Goal: Task Accomplishment & Management: Use online tool/utility

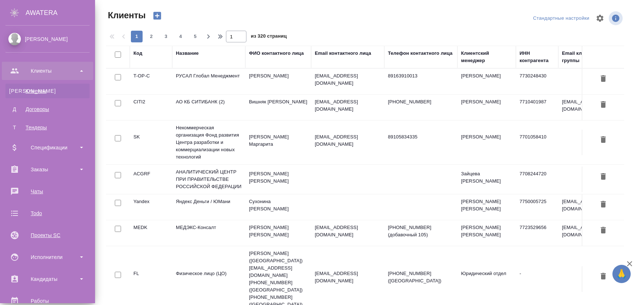
select select "RU"
click at [45, 172] on div "Заказы" at bounding box center [47, 169] width 84 height 11
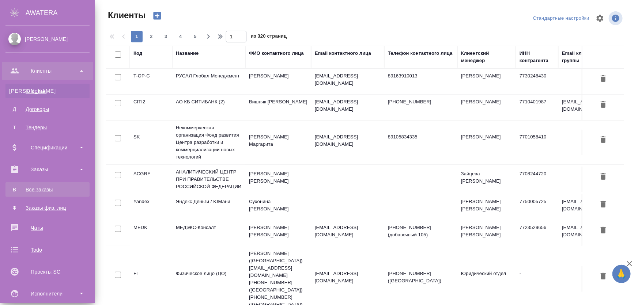
click at [44, 187] on div "Все заказы" at bounding box center [47, 189] width 77 height 7
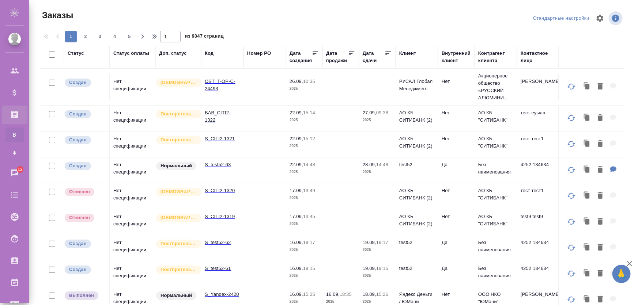
click at [135, 148] on td "Нет спецификации" at bounding box center [133, 145] width 46 height 26
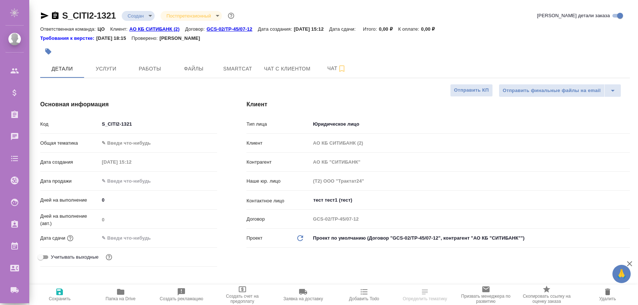
select select "RU"
click at [106, 68] on span "Услуги" at bounding box center [105, 68] width 35 height 9
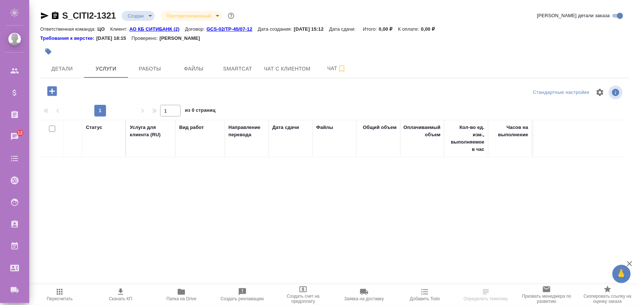
click at [52, 91] on icon "button" at bounding box center [52, 91] width 13 height 13
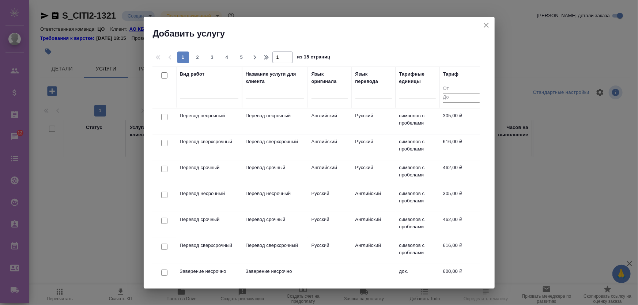
click at [164, 117] on input "checkbox" at bounding box center [164, 117] width 6 height 6
checkbox input "true"
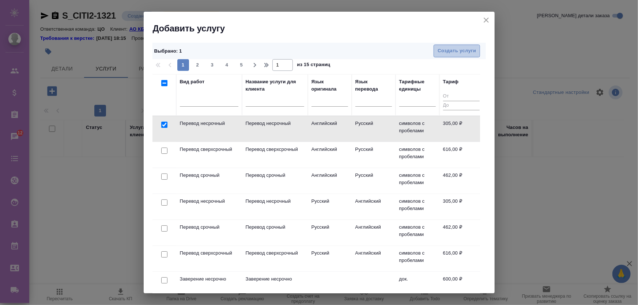
click at [453, 49] on span "Создать услуги" at bounding box center [457, 51] width 38 height 8
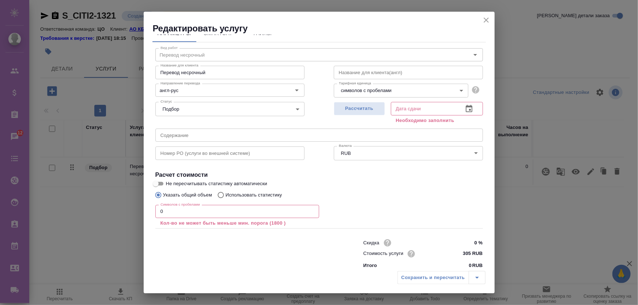
scroll to position [20, 0]
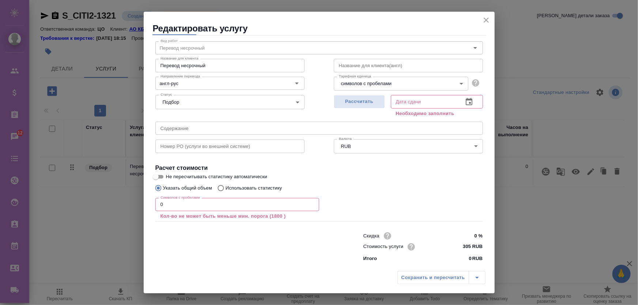
click at [487, 22] on icon "close" at bounding box center [486, 20] width 5 height 5
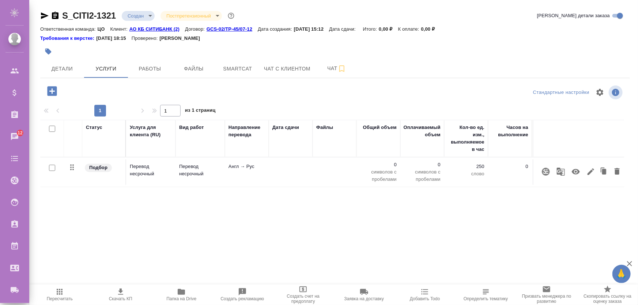
click at [51, 166] on input "checkbox" at bounding box center [52, 168] width 6 height 6
checkbox input "true"
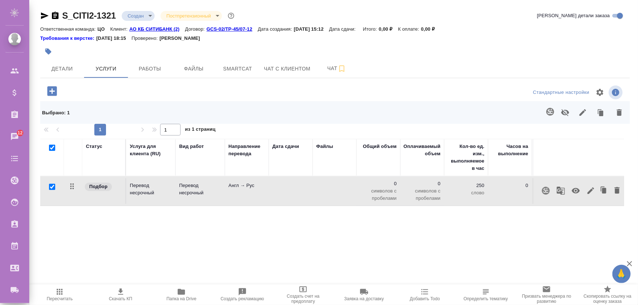
click at [617, 114] on icon "button" at bounding box center [619, 112] width 5 height 7
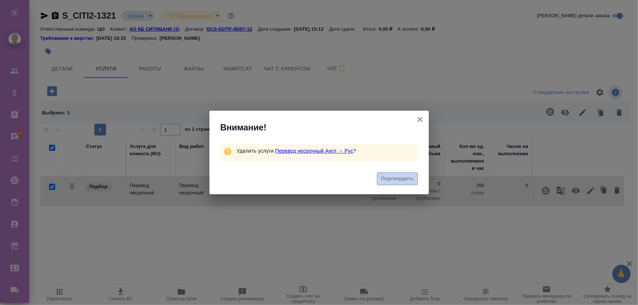
click at [385, 173] on button "Подтвердить" at bounding box center [397, 179] width 41 height 13
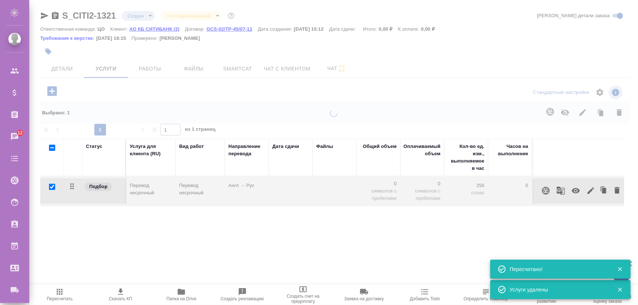
checkbox input "false"
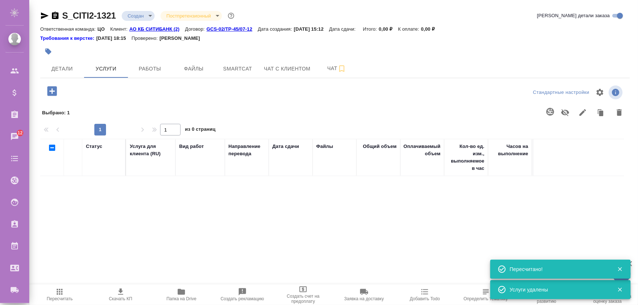
click at [51, 90] on icon "button" at bounding box center [52, 91] width 10 height 10
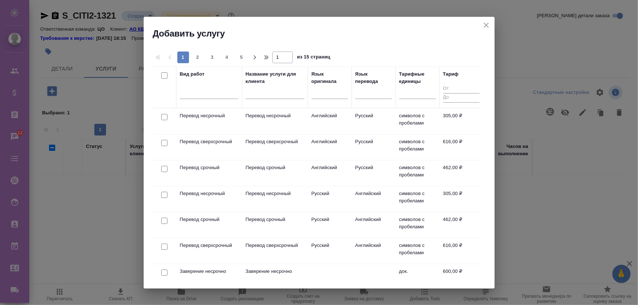
click at [163, 117] on input "checkbox" at bounding box center [164, 117] width 6 height 6
checkbox input "true"
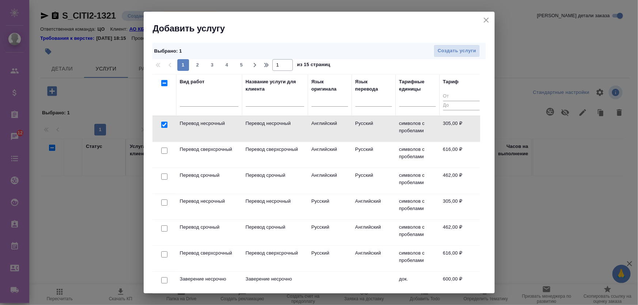
click at [488, 20] on icon "close" at bounding box center [486, 20] width 9 height 9
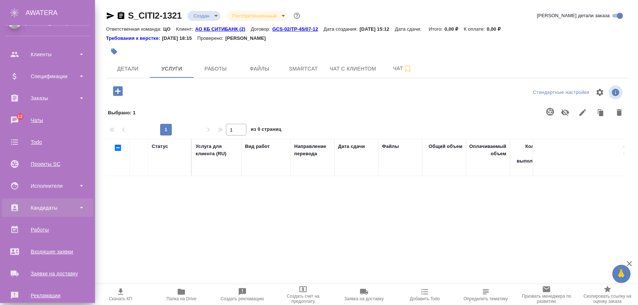
scroll to position [0, 0]
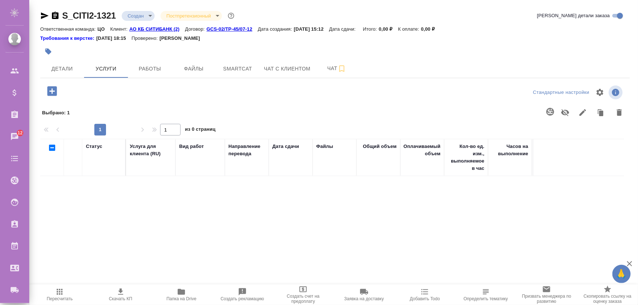
click at [53, 90] on icon "button" at bounding box center [52, 91] width 10 height 10
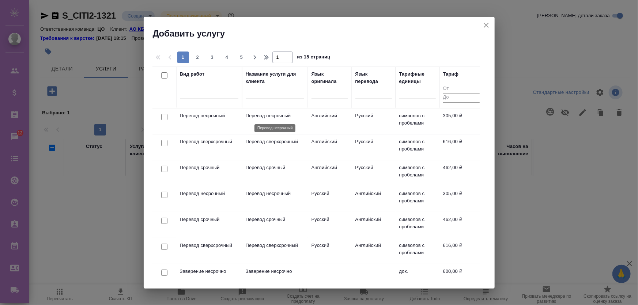
click at [267, 115] on p "Перевод несрочный" at bounding box center [275, 115] width 59 height 7
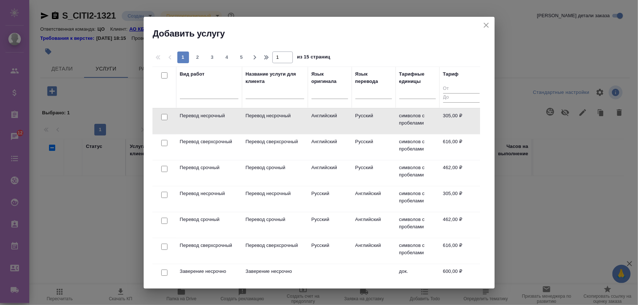
click at [164, 118] on input "checkbox" at bounding box center [164, 117] width 6 height 6
checkbox input "true"
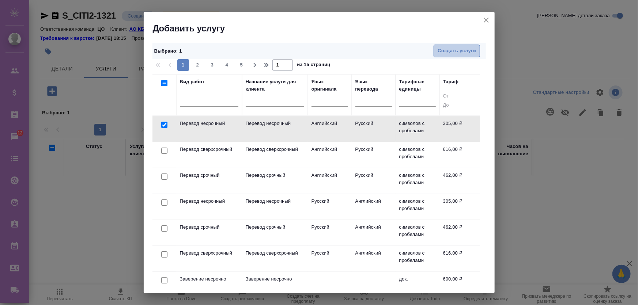
click at [452, 52] on span "Создать услуги" at bounding box center [457, 51] width 38 height 8
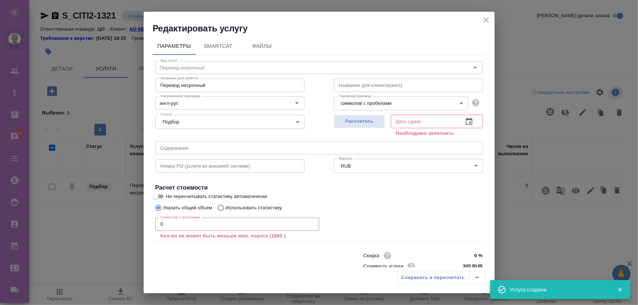
click at [487, 22] on icon "close" at bounding box center [486, 20] width 9 height 9
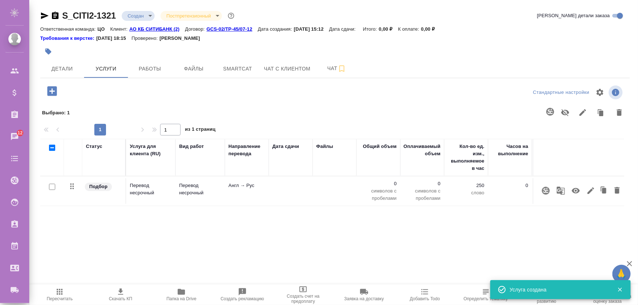
drag, startPoint x: 557, startPoint y: 34, endPoint x: 481, endPoint y: 34, distance: 75.7
click at [481, 34] on div "Требования к верстке: 25.04.2024 18:15 Проверено: Гостев Юрий" at bounding box center [335, 37] width 590 height 9
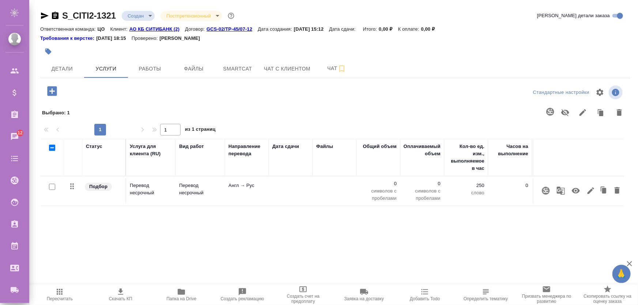
click at [553, 59] on div at bounding box center [335, 52] width 590 height 16
click at [550, 54] on div at bounding box center [335, 52] width 590 height 16
